Goal: Task Accomplishment & Management: Complete application form

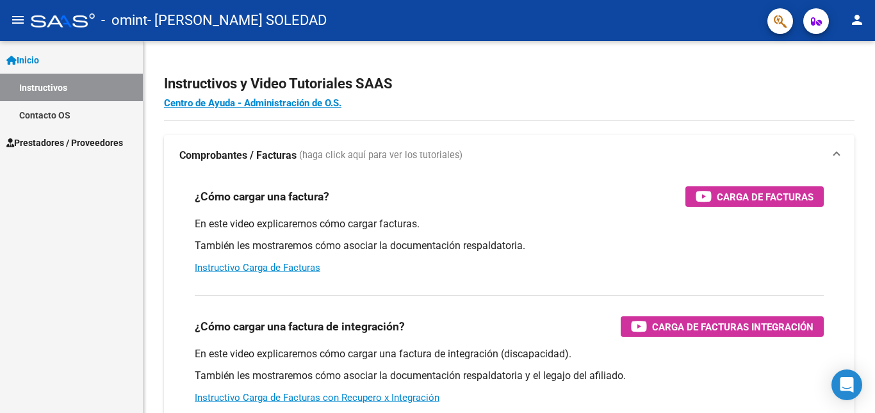
click at [868, 18] on button "person" at bounding box center [858, 21] width 26 height 26
click at [707, 88] on div at bounding box center [437, 206] width 875 height 413
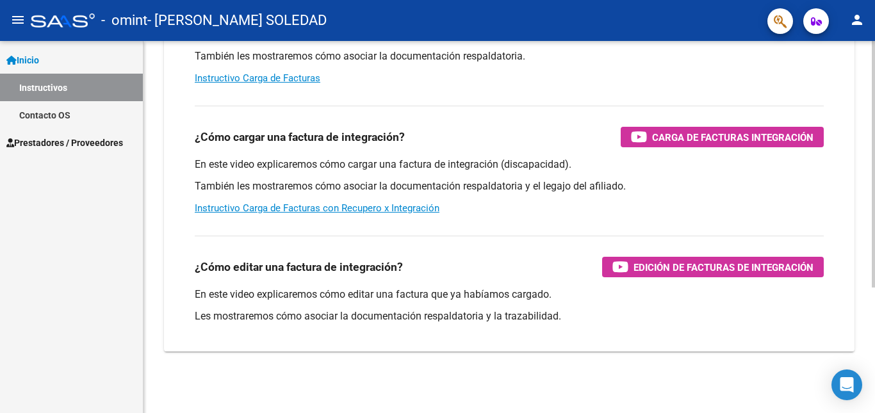
scroll to position [83, 0]
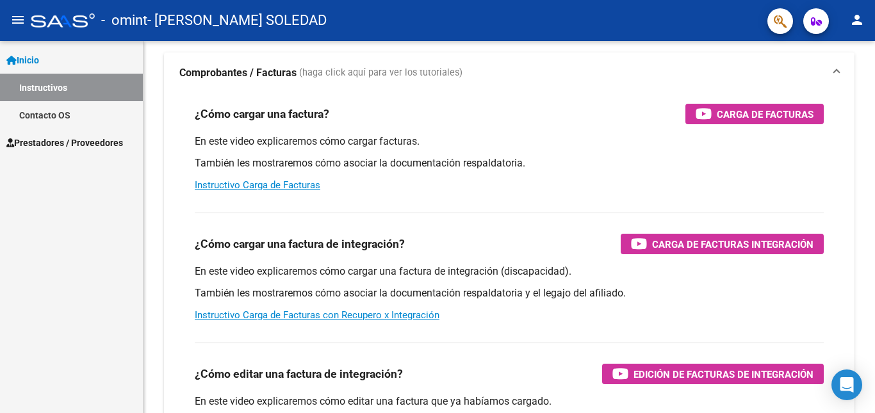
click at [33, 113] on link "Contacto OS" at bounding box center [71, 115] width 143 height 28
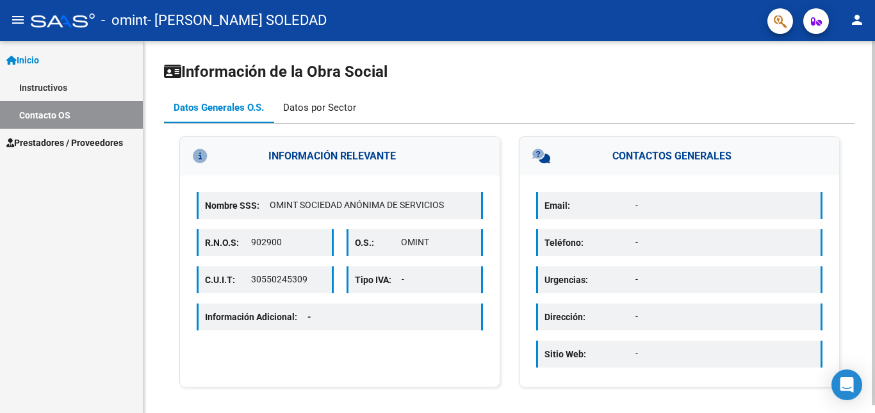
click at [299, 108] on div "Datos por Sector" at bounding box center [319, 108] width 73 height 14
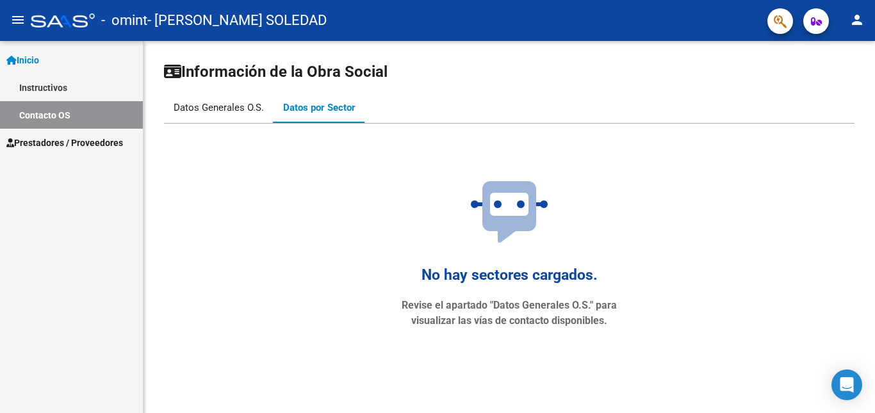
click at [234, 108] on div "Datos Generales O.S." at bounding box center [219, 108] width 90 height 14
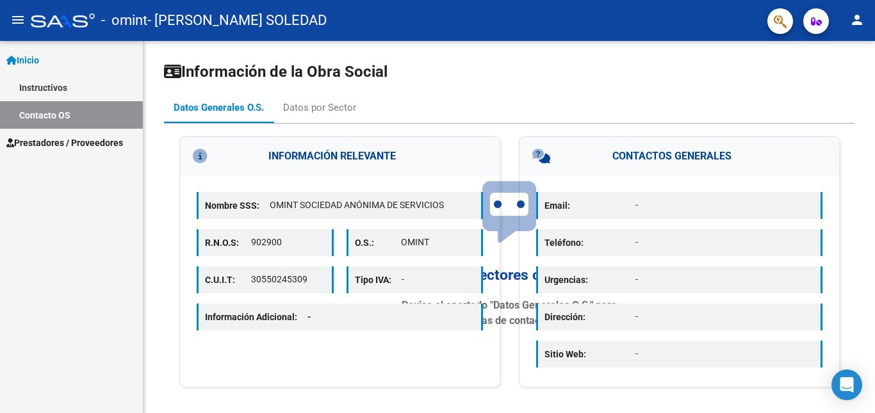
click at [102, 155] on link "Prestadores / Proveedores" at bounding box center [71, 143] width 143 height 28
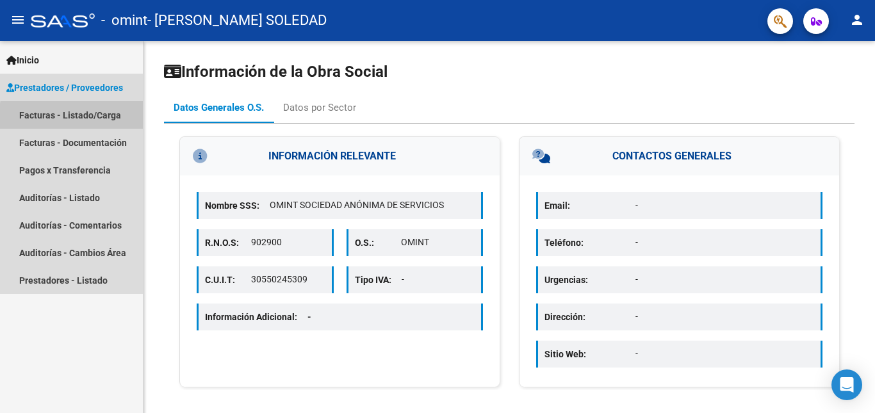
click at [104, 119] on link "Facturas - Listado/Carga" at bounding box center [71, 115] width 143 height 28
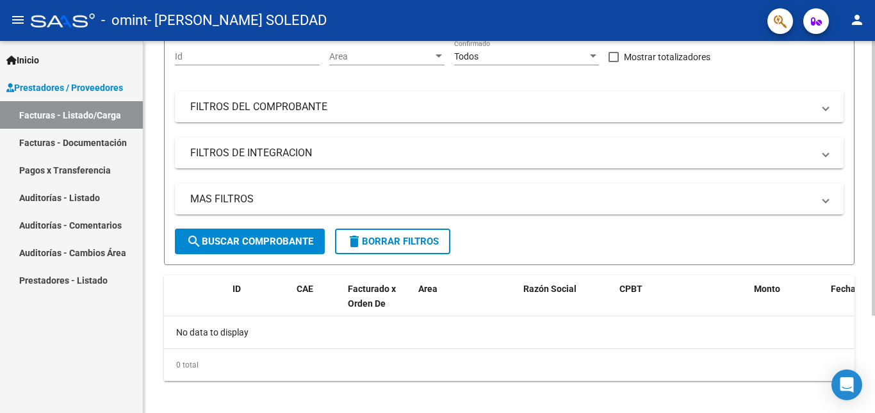
scroll to position [132, 0]
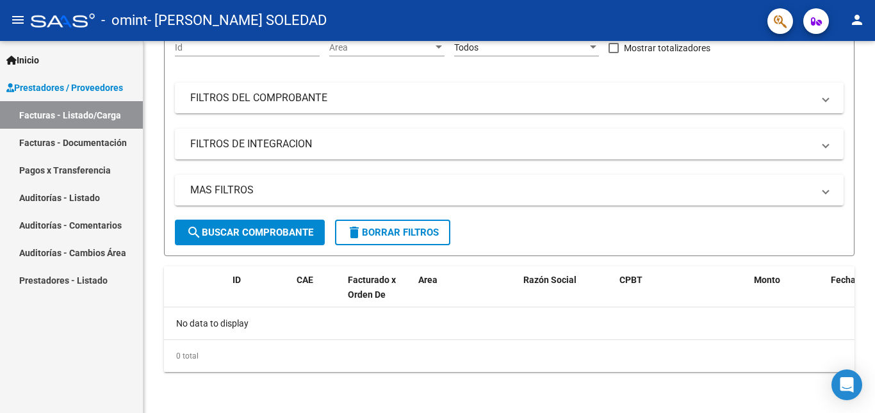
click at [32, 132] on link "Facturas - Documentación" at bounding box center [71, 143] width 143 height 28
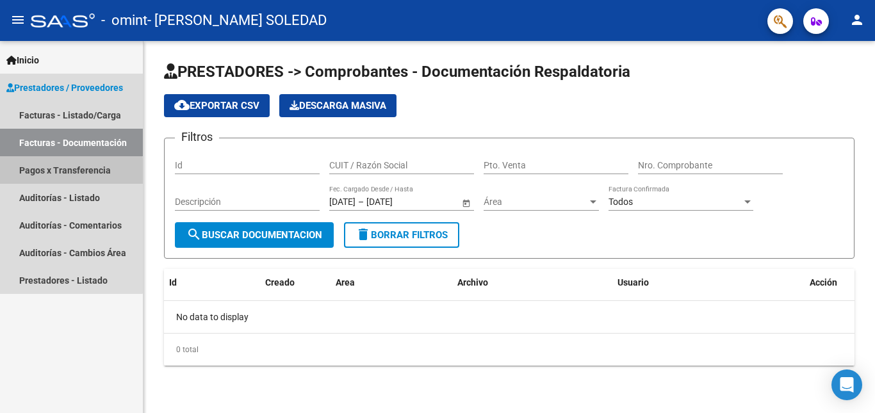
click at [63, 172] on link "Pagos x Transferencia" at bounding box center [71, 170] width 143 height 28
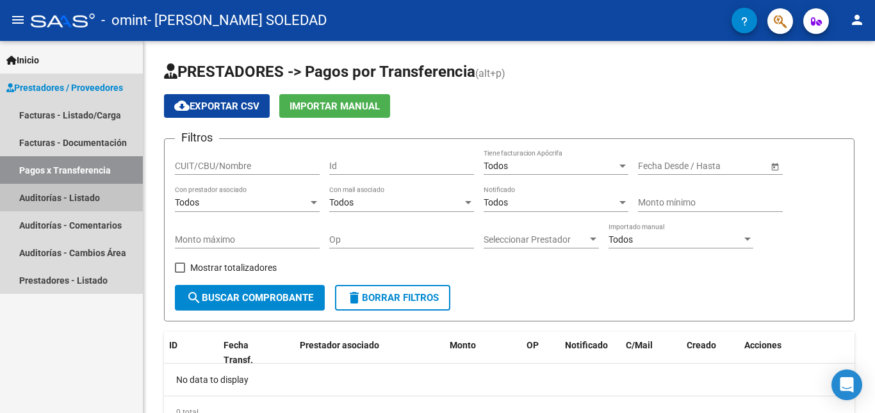
click at [79, 204] on link "Auditorías - Listado" at bounding box center [71, 198] width 143 height 28
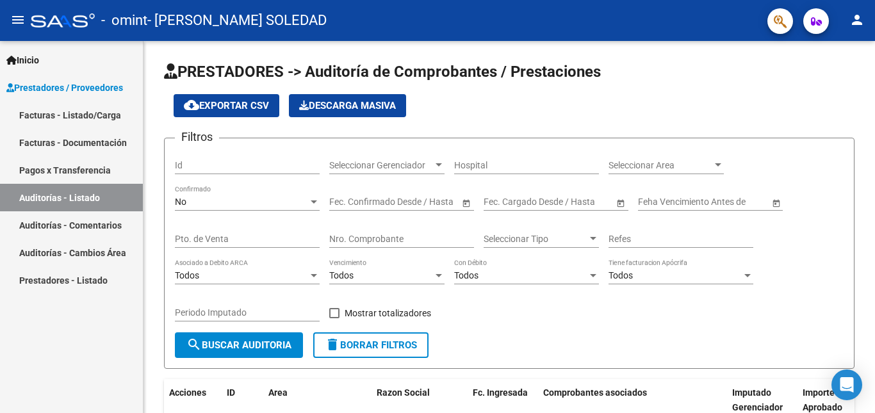
click at [92, 222] on link "Auditorías - Comentarios" at bounding box center [71, 225] width 143 height 28
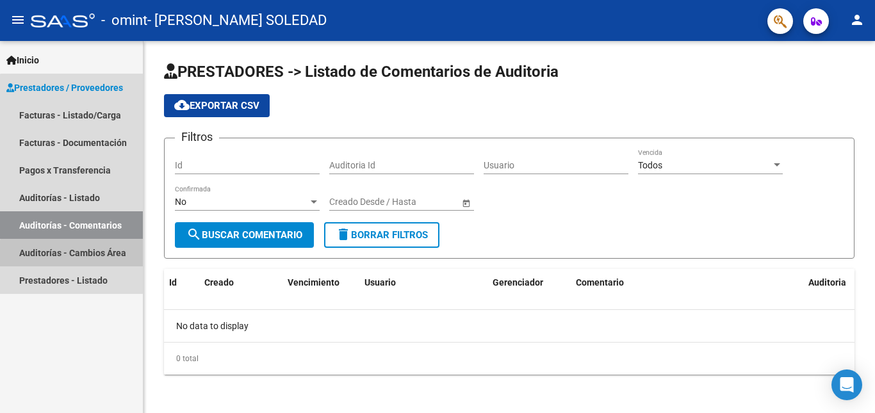
click at [101, 256] on link "Auditorías - Cambios Área" at bounding box center [71, 253] width 143 height 28
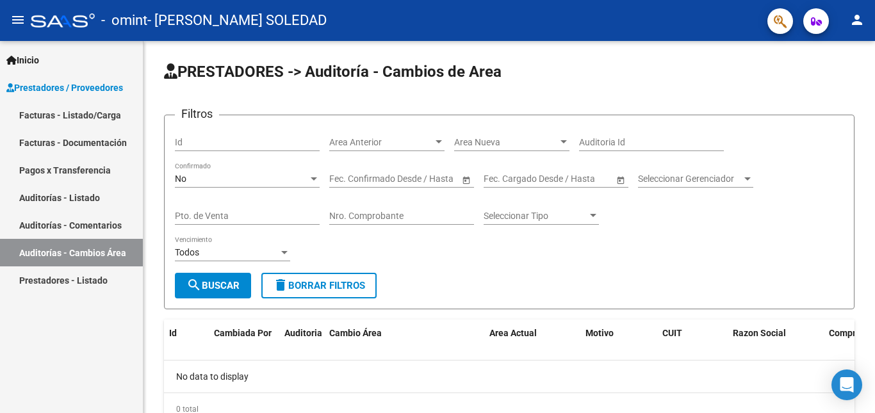
click at [105, 290] on link "Prestadores - Listado" at bounding box center [71, 281] width 143 height 28
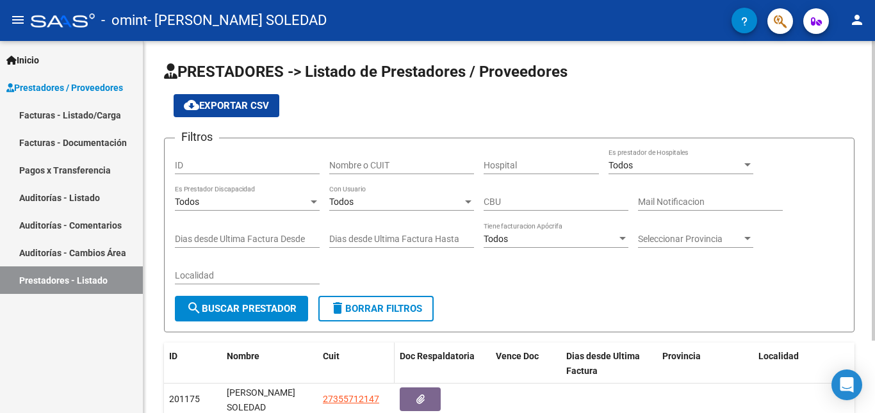
scroll to position [90, 0]
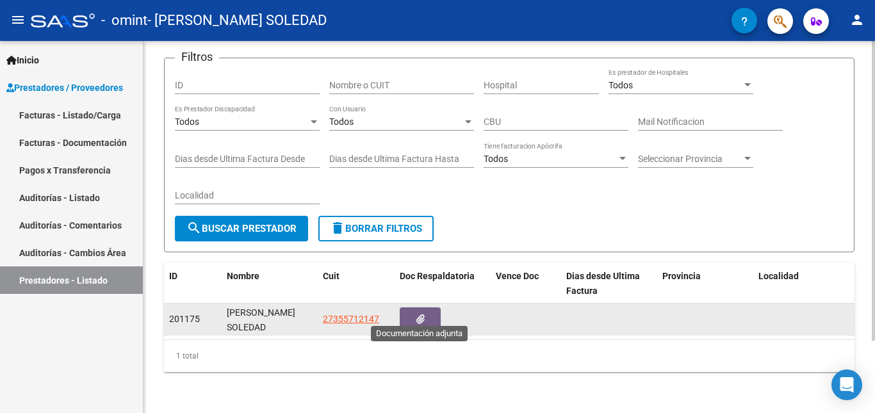
click at [427, 308] on button "button" at bounding box center [420, 320] width 41 height 24
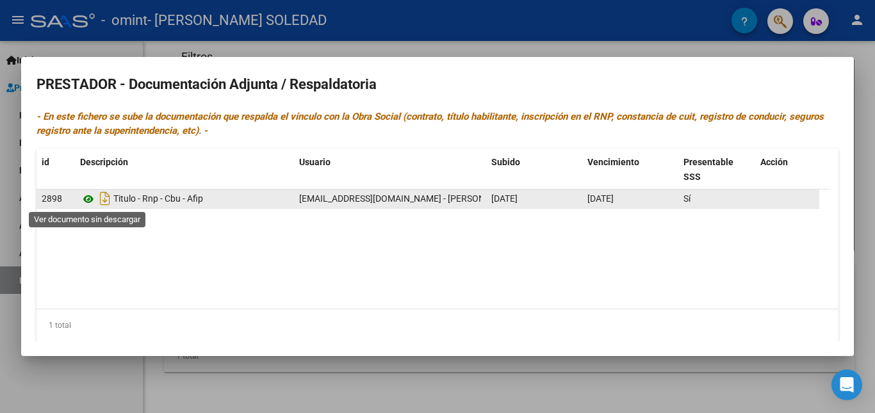
click at [90, 199] on icon at bounding box center [88, 199] width 17 height 15
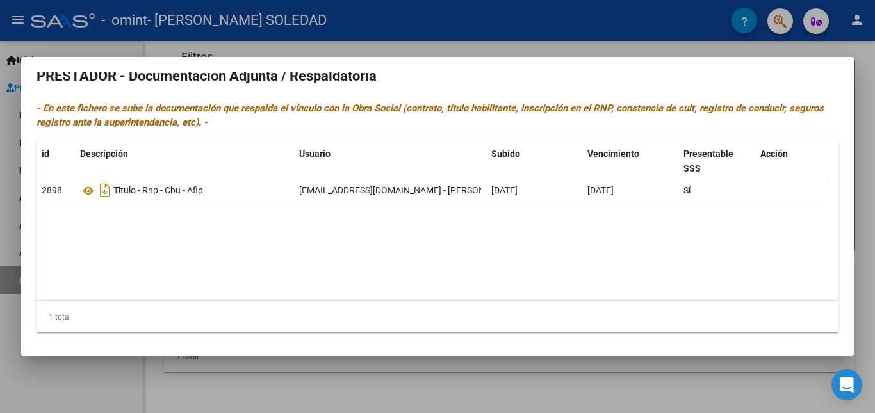
scroll to position [10, 0]
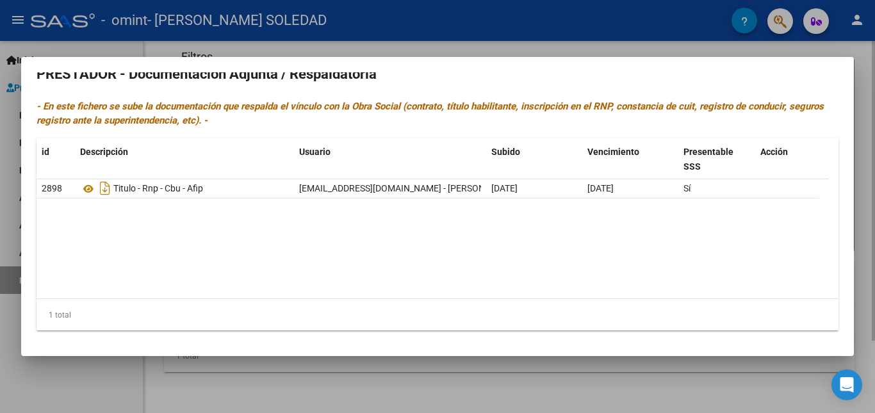
click at [867, 83] on div at bounding box center [437, 206] width 875 height 413
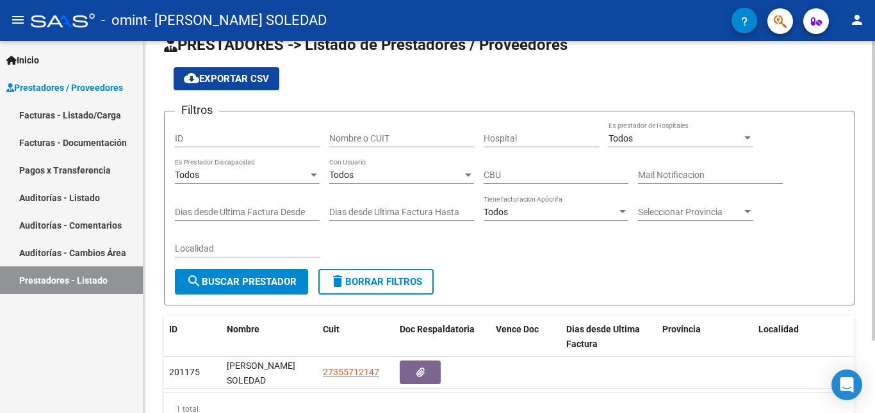
scroll to position [0, 0]
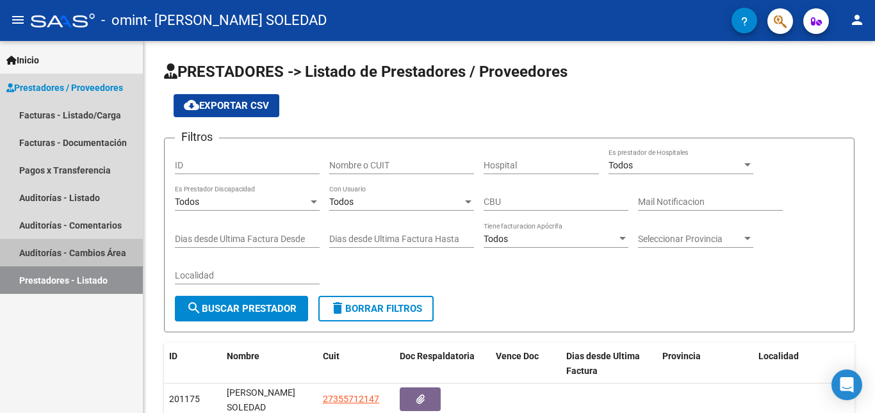
click at [67, 247] on link "Auditorías - Cambios Área" at bounding box center [71, 253] width 143 height 28
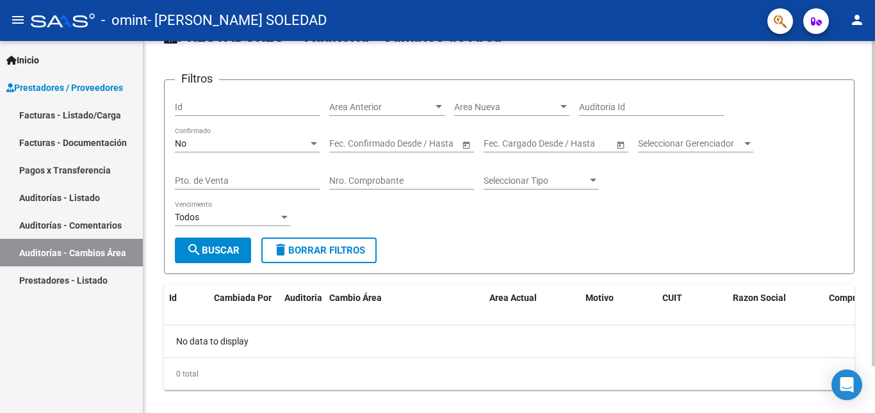
scroll to position [53, 0]
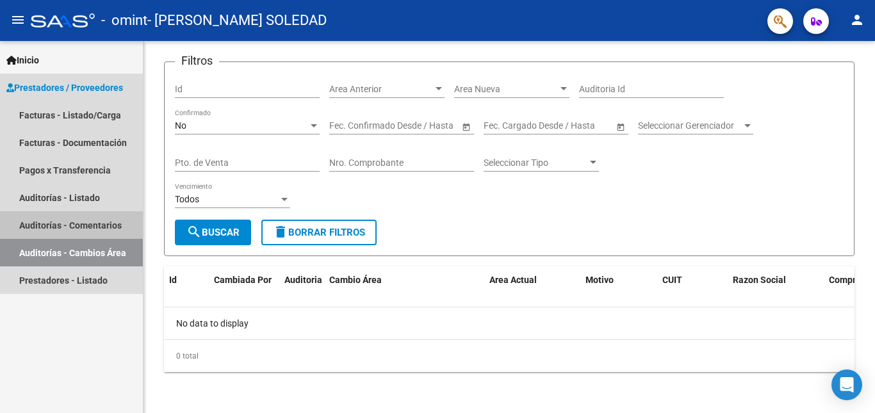
click at [45, 223] on link "Auditorías - Comentarios" at bounding box center [71, 225] width 143 height 28
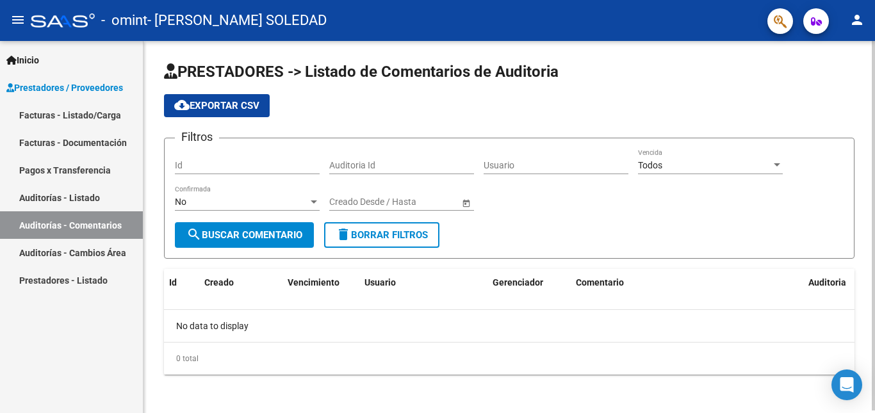
scroll to position [3, 0]
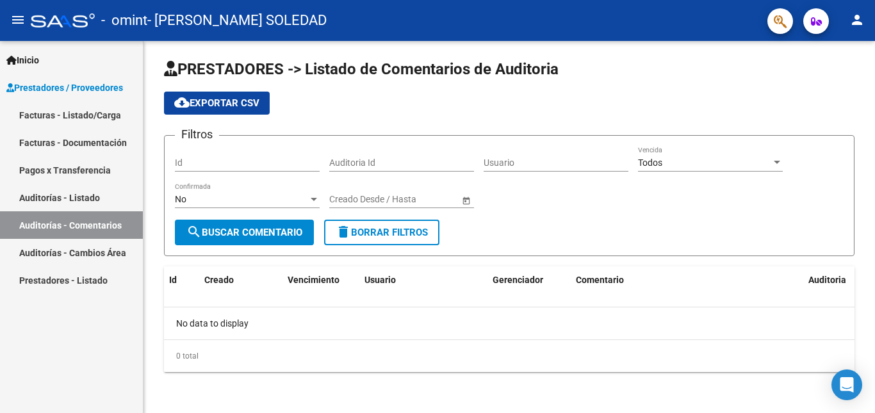
click at [126, 201] on link "Auditorías - Listado" at bounding box center [71, 198] width 143 height 28
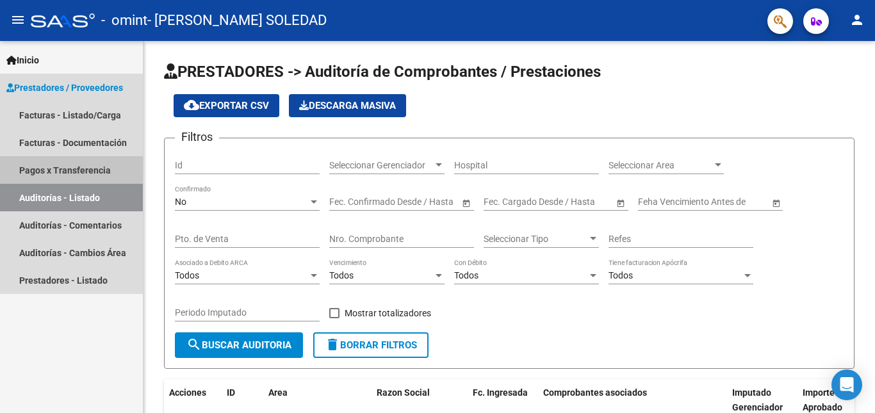
click at [85, 173] on link "Pagos x Transferencia" at bounding box center [71, 170] width 143 height 28
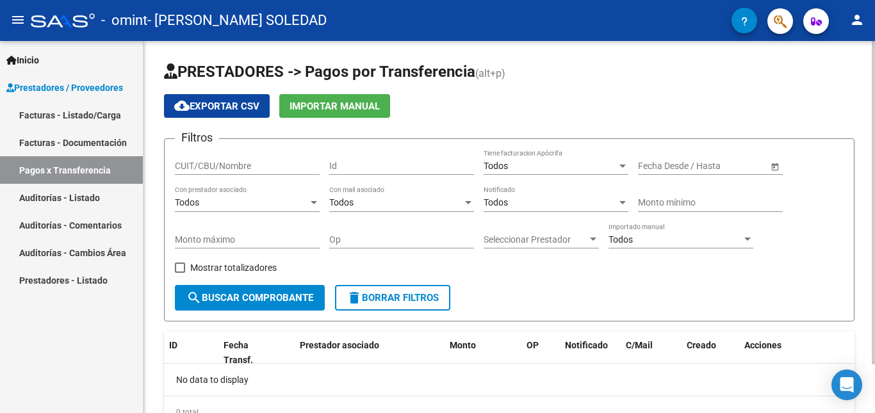
scroll to position [56, 0]
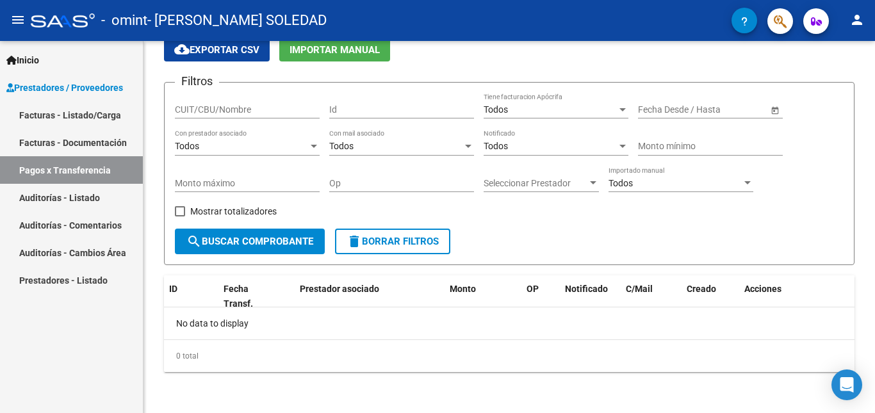
click at [115, 147] on link "Facturas - Documentación" at bounding box center [71, 143] width 143 height 28
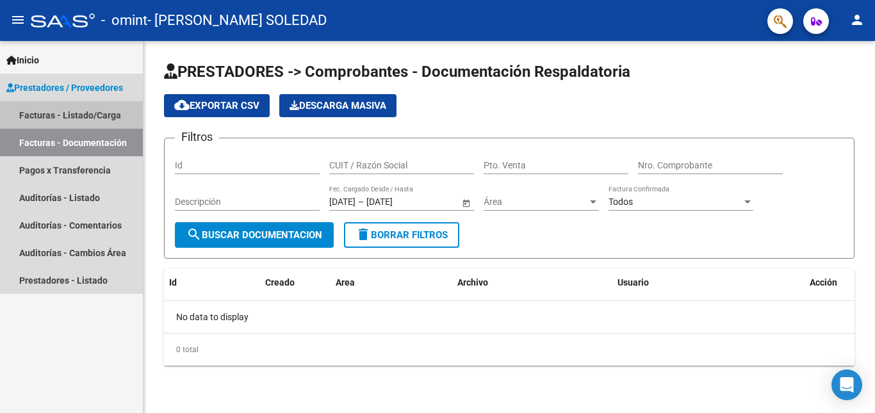
click at [62, 121] on link "Facturas - Listado/Carga" at bounding box center [71, 115] width 143 height 28
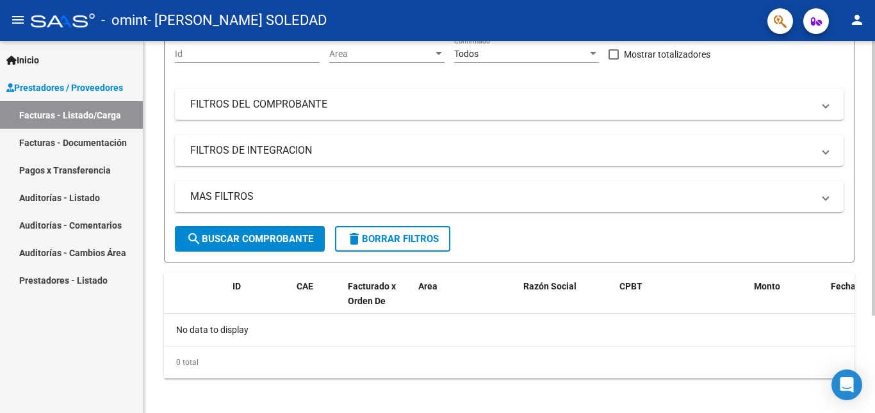
scroll to position [132, 0]
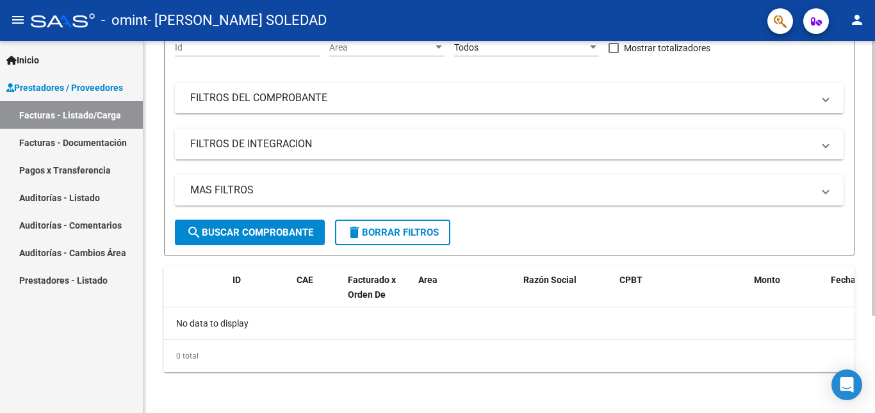
click at [264, 149] on mat-panel-title "FILTROS DE INTEGRACION" at bounding box center [501, 144] width 623 height 14
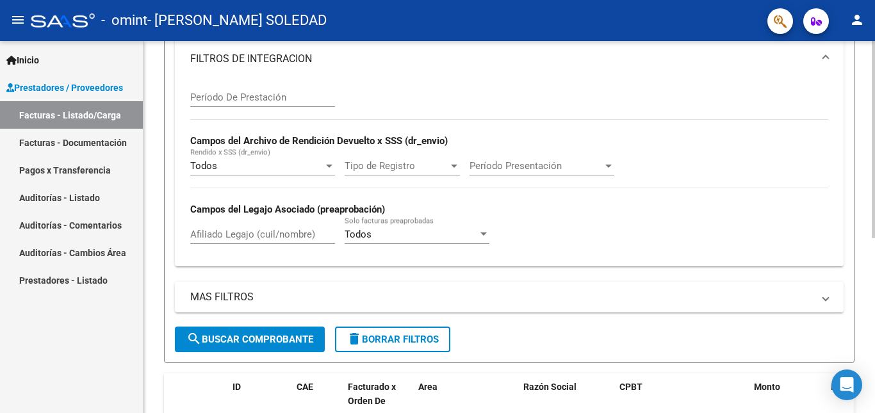
scroll to position [0, 0]
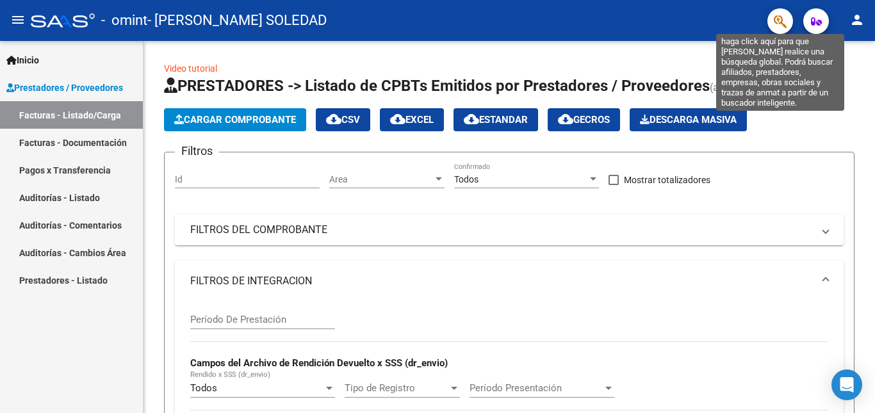
click at [779, 22] on icon "button" at bounding box center [780, 21] width 13 height 15
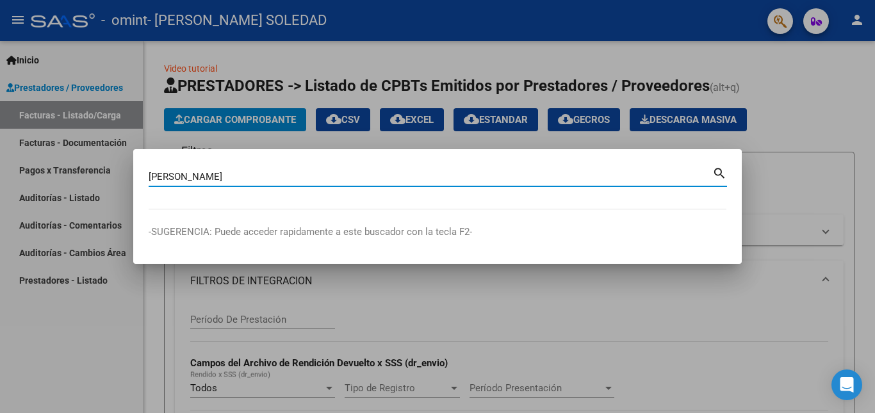
type input "[PERSON_NAME]"
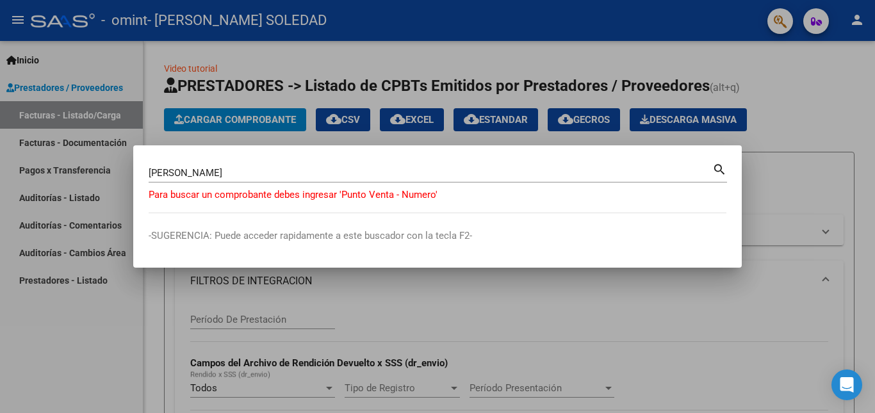
click at [824, 166] on div at bounding box center [437, 206] width 875 height 413
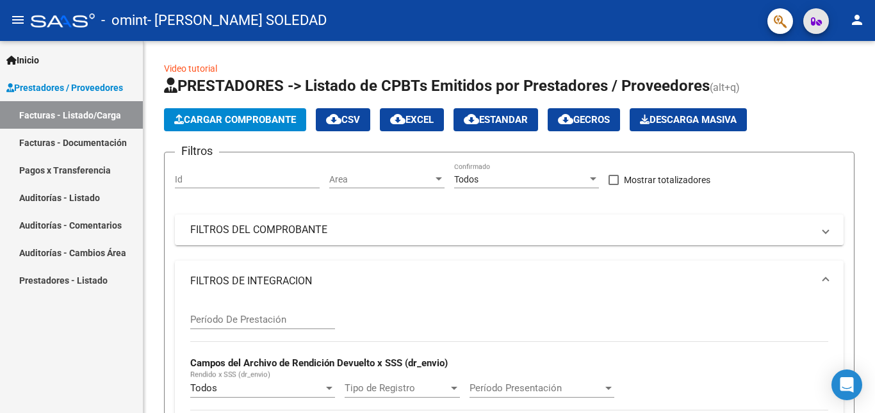
click at [807, 22] on button "button" at bounding box center [816, 21] width 26 height 26
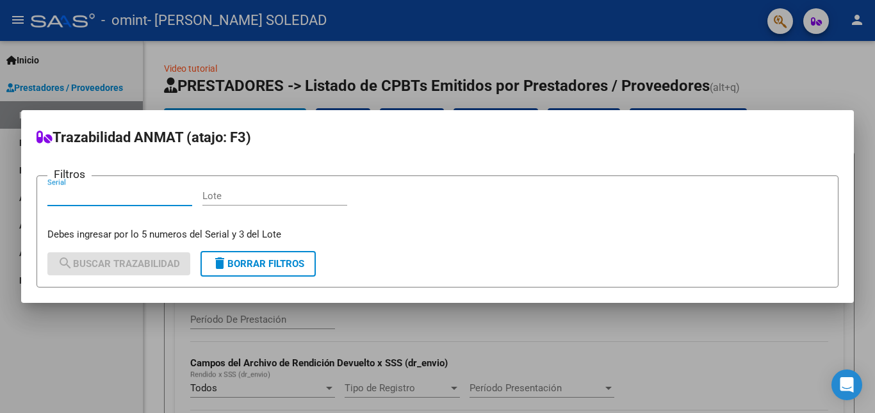
click at [581, 323] on div at bounding box center [437, 206] width 875 height 413
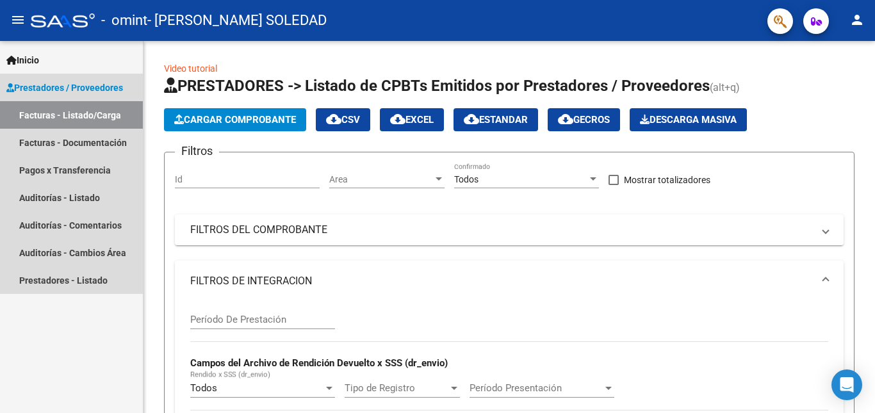
click at [104, 84] on span "Prestadores / Proveedores" at bounding box center [64, 88] width 117 height 14
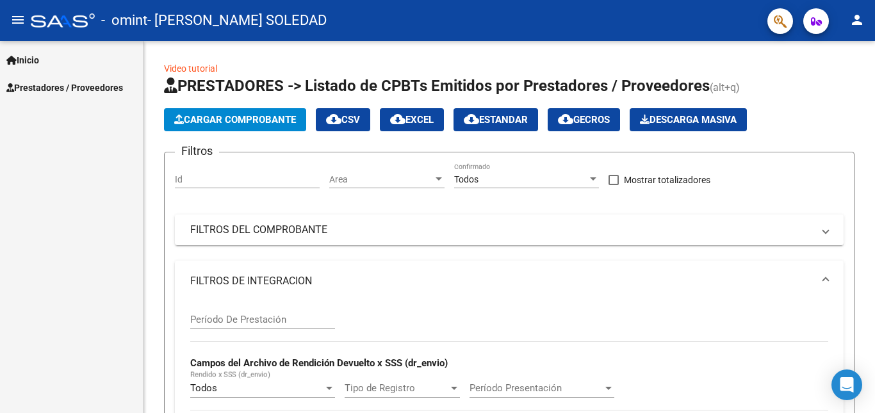
click at [96, 93] on span "Prestadores / Proveedores" at bounding box center [64, 88] width 117 height 14
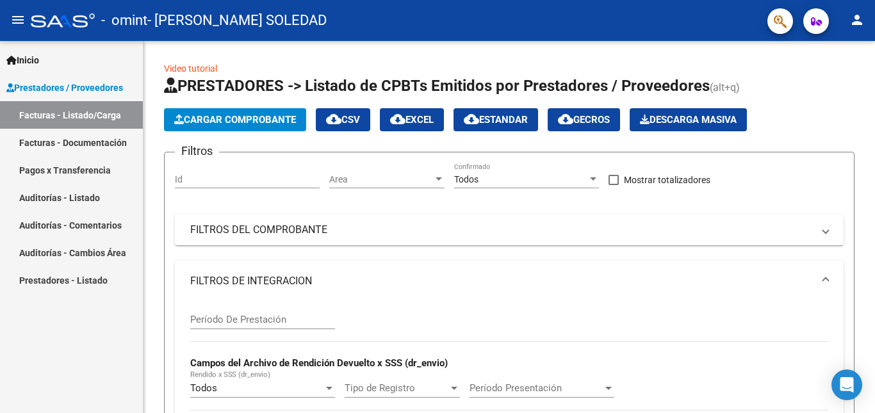
click at [96, 114] on link "Facturas - Listado/Carga" at bounding box center [71, 115] width 143 height 28
click at [304, 176] on input "Id" at bounding box center [247, 179] width 145 height 11
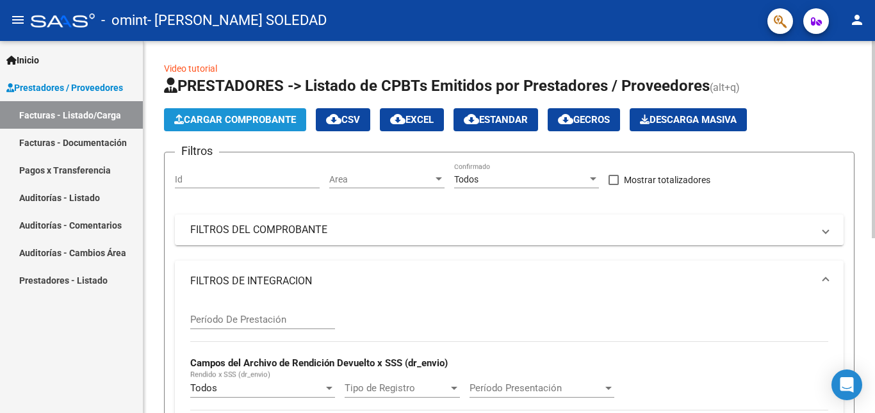
click at [293, 121] on span "Cargar Comprobante" at bounding box center [235, 120] width 122 height 12
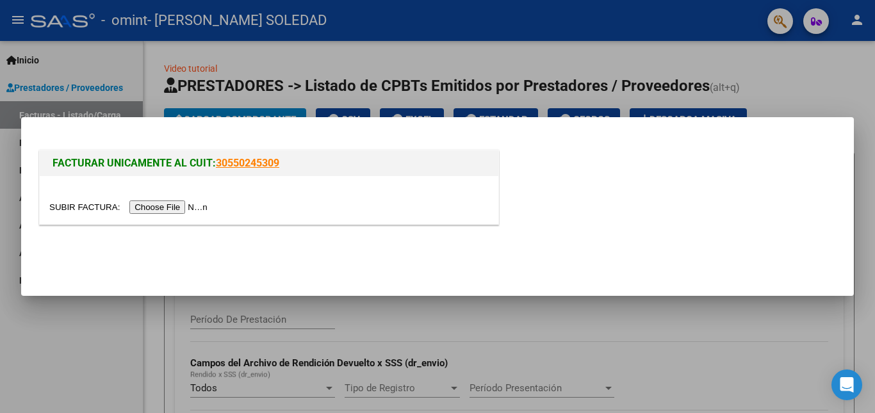
click at [202, 207] on input "file" at bounding box center [130, 207] width 162 height 13
click at [701, 320] on div at bounding box center [437, 206] width 875 height 413
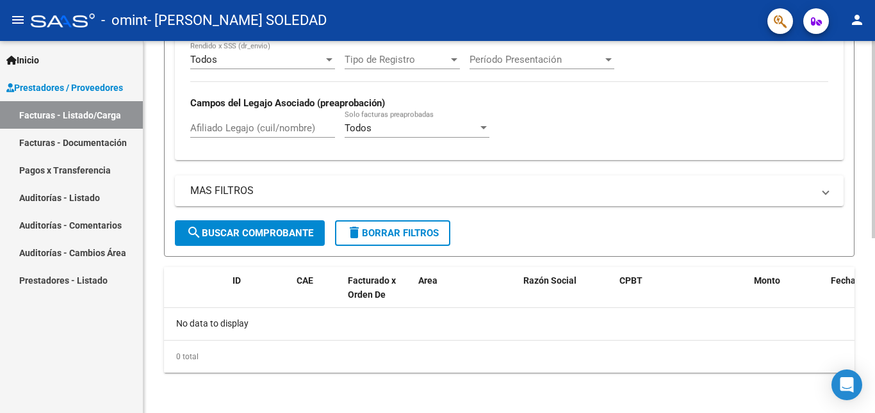
scroll to position [329, 0]
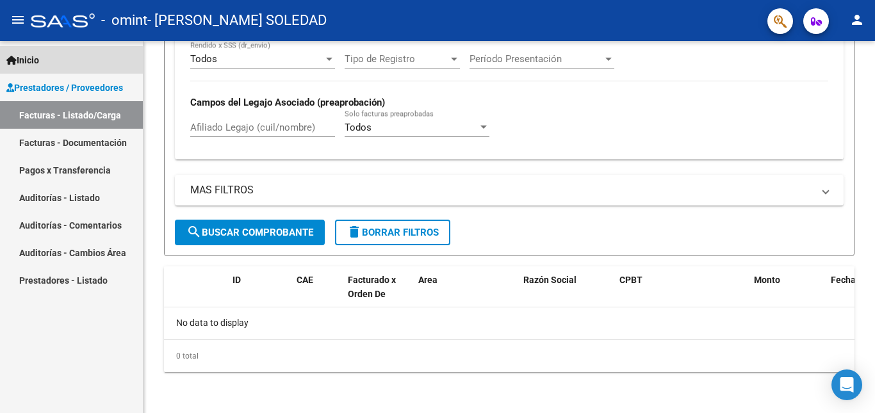
click at [47, 62] on link "Inicio" at bounding box center [71, 60] width 143 height 28
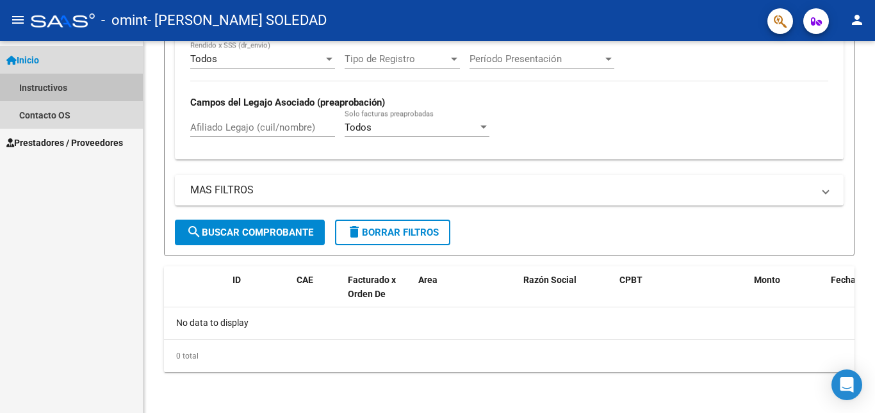
click at [57, 92] on link "Instructivos" at bounding box center [71, 88] width 143 height 28
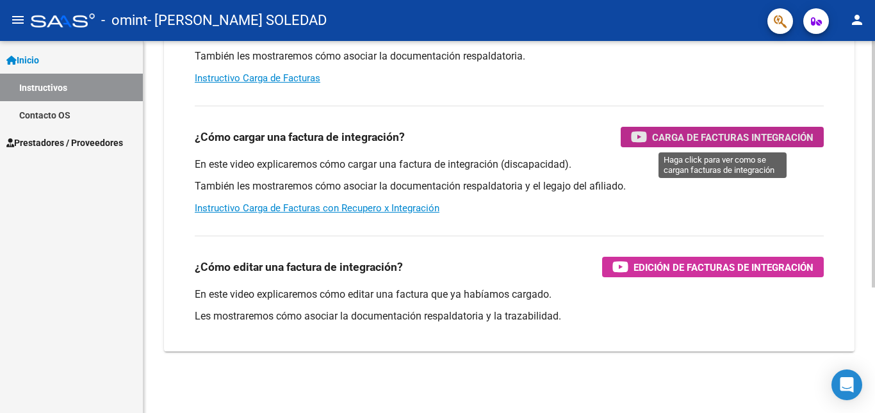
click at [669, 139] on span "Carga de Facturas Integración" at bounding box center [732, 137] width 161 height 16
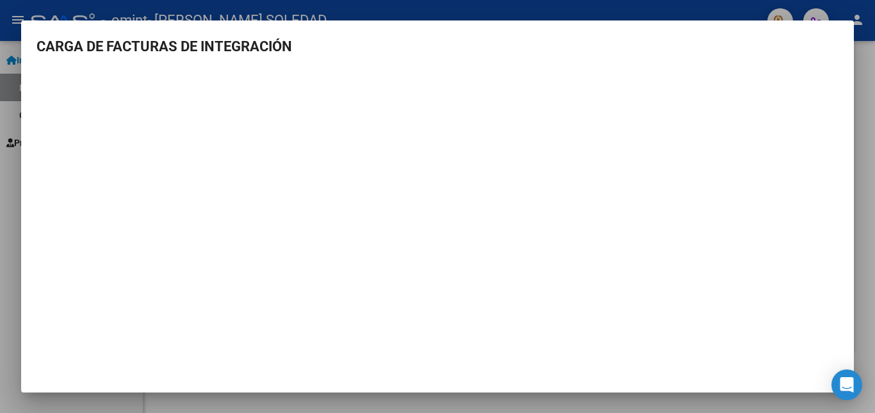
click at [862, 181] on div at bounding box center [437, 206] width 875 height 413
